Goal: Check status: Check status

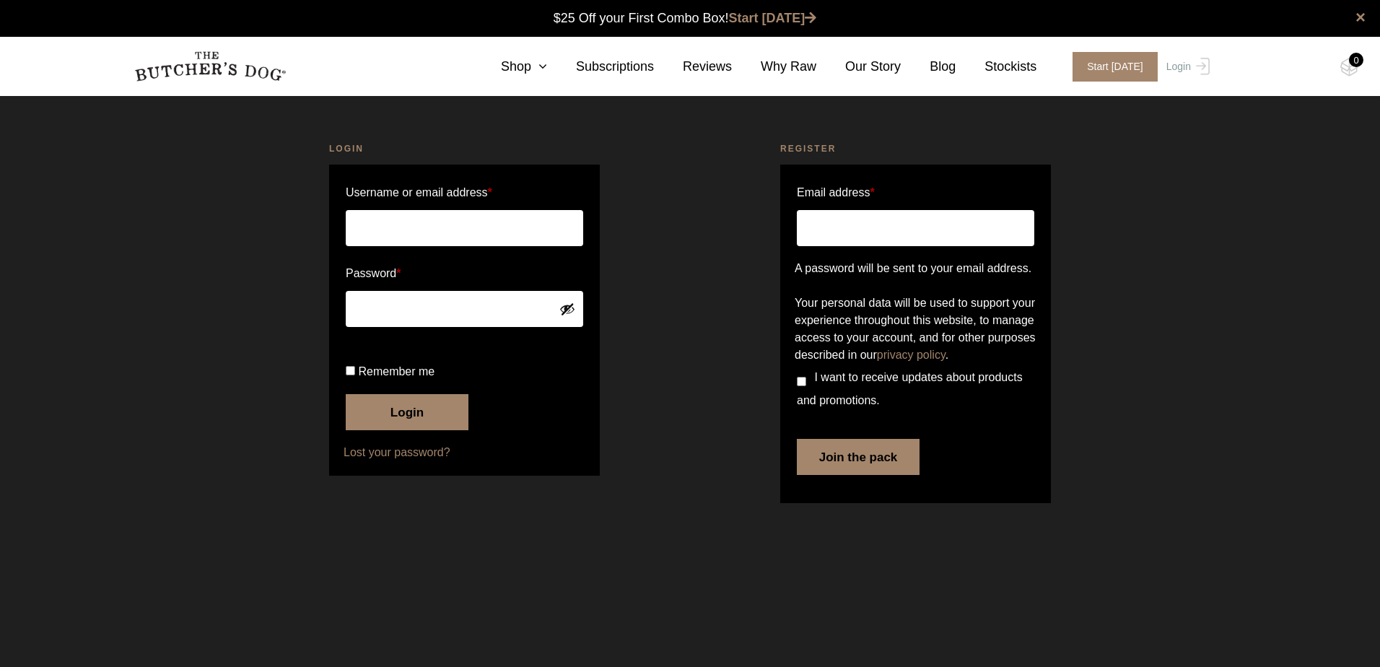
type input "[PERSON_NAME][EMAIL_ADDRESS][DOMAIN_NAME]"
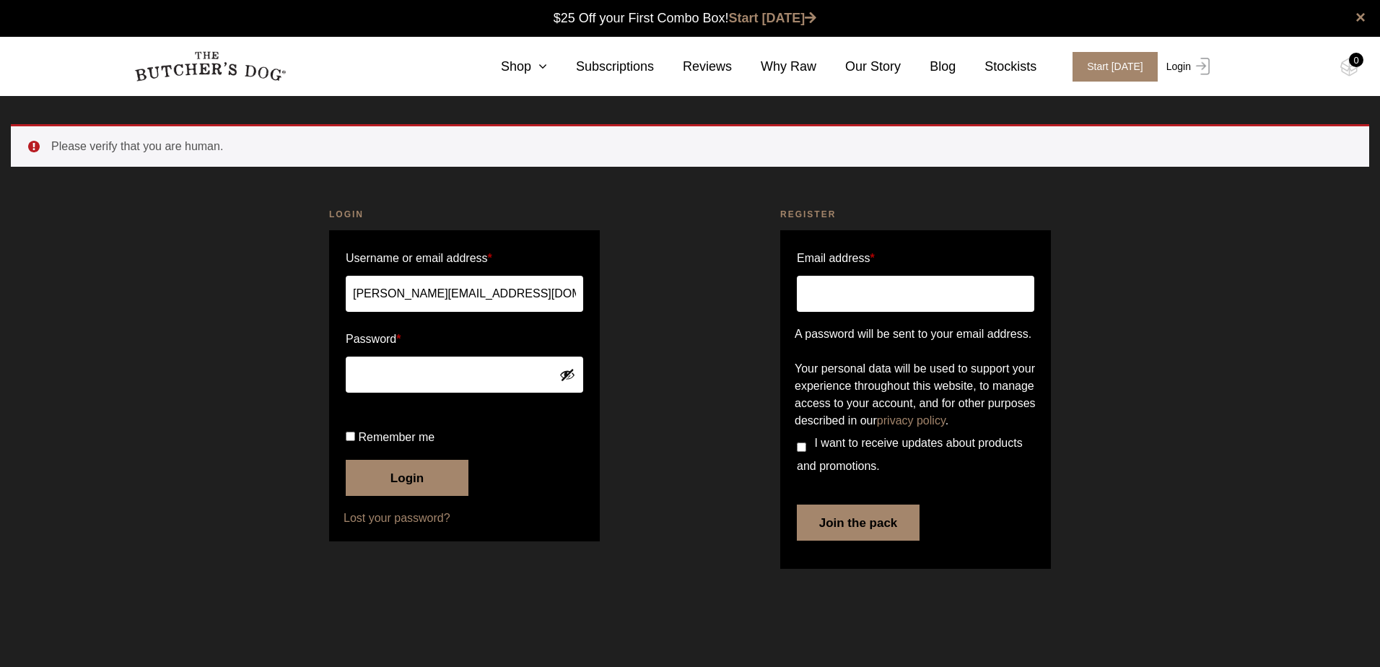
click at [1180, 71] on link "Login" at bounding box center [1185, 67] width 47 height 30
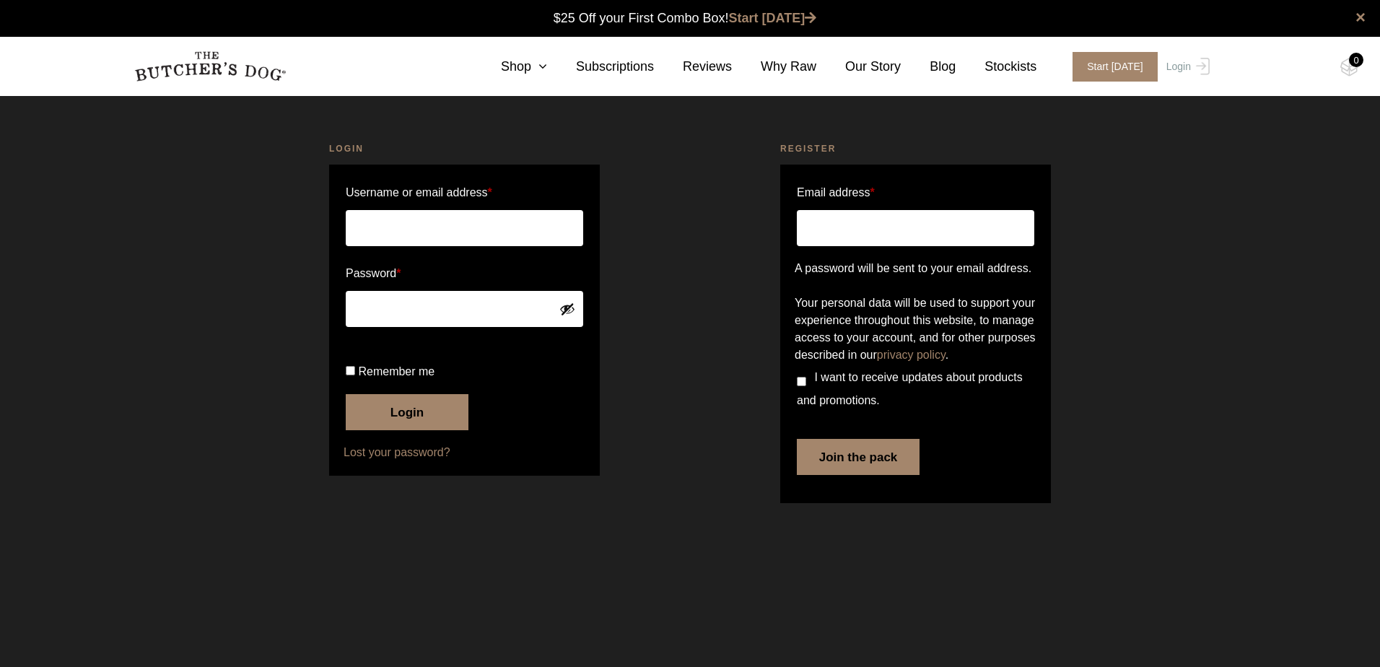
click at [501, 227] on input "Username or email address *" at bounding box center [464, 228] width 237 height 36
type input "[PERSON_NAME][EMAIL_ADDRESS][DOMAIN_NAME]"
click at [568, 310] on keeper-lock "Open Keeper Popup" at bounding box center [566, 308] width 17 height 17
click at [419, 430] on button "Login" at bounding box center [407, 412] width 123 height 36
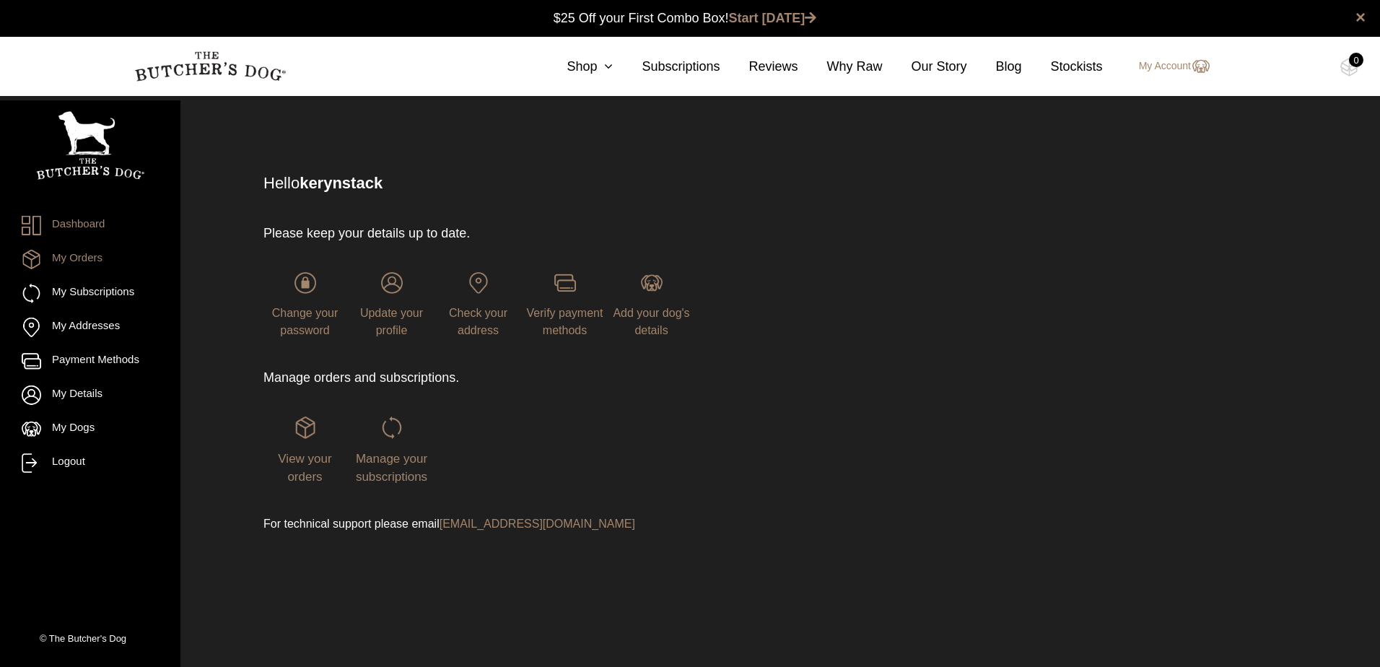
click at [71, 258] on link "My Orders" at bounding box center [90, 259] width 137 height 19
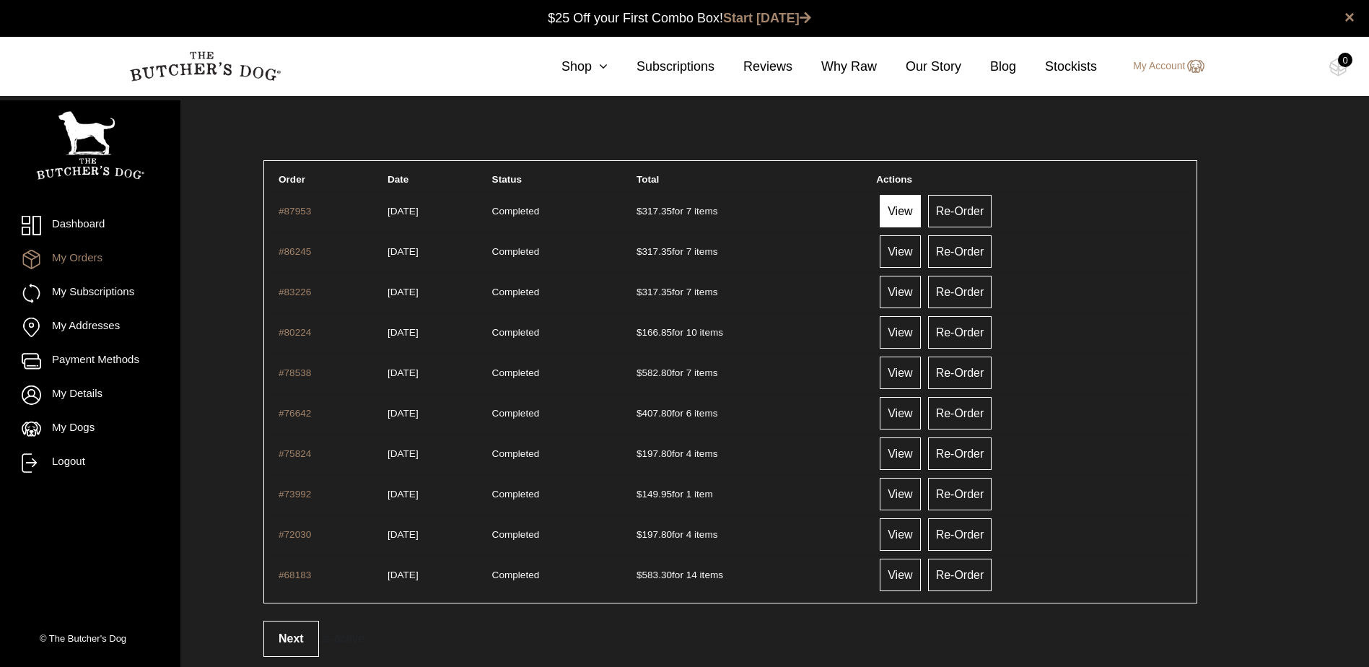
click at [917, 212] on link "View" at bounding box center [900, 211] width 40 height 32
